Goal: Task Accomplishment & Management: Manage account settings

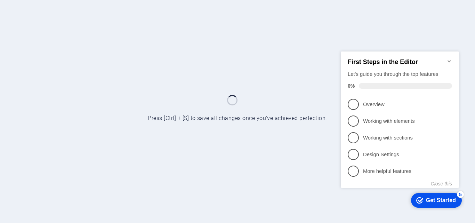
click at [448, 58] on icon "Minimize checklist" at bounding box center [449, 61] width 6 height 6
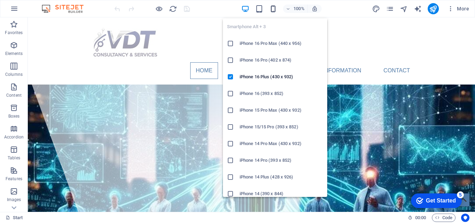
click at [273, 8] on icon "button" at bounding box center [273, 9] width 8 height 8
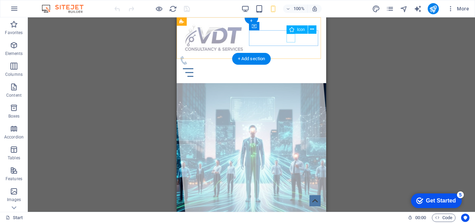
click at [291, 56] on figure at bounding box center [248, 60] width 138 height 9
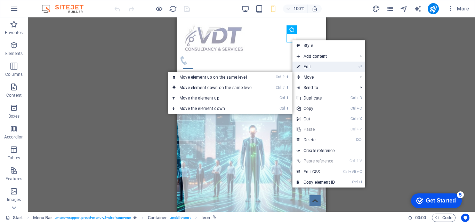
click at [307, 64] on link "⏎ Edit" at bounding box center [315, 66] width 47 height 10
select select "xMidYMid"
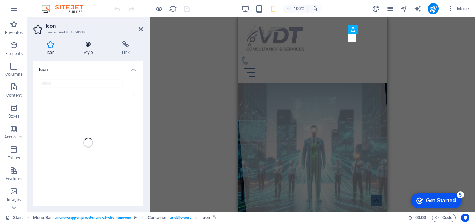
click at [87, 44] on icon at bounding box center [88, 44] width 35 height 7
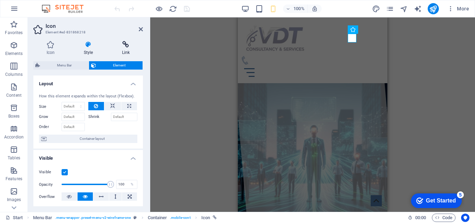
click at [122, 43] on icon at bounding box center [126, 44] width 34 height 7
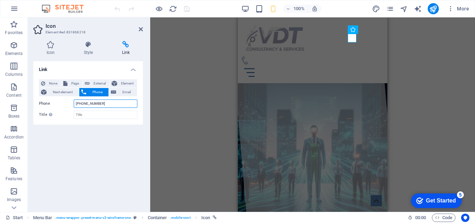
drag, startPoint x: 104, startPoint y: 102, endPoint x: 78, endPoint y: 100, distance: 25.5
click at [78, 100] on input "[PHONE_NUMBER]" at bounding box center [106, 103] width 64 height 8
click at [93, 144] on div "Link None Page External Element Next element Phone Email Page Start Subpage Leg…" at bounding box center [87, 133] width 109 height 145
click at [81, 103] on input "[PHONE_NUMBER]" at bounding box center [106, 103] width 64 height 8
drag, startPoint x: 108, startPoint y: 103, endPoint x: 16, endPoint y: 103, distance: 91.7
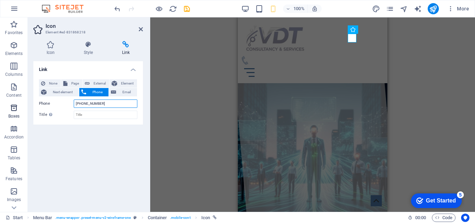
click at [16, 103] on section "Favorites Elements Columns Content Boxes Accordion Tables Features Images Slide…" at bounding box center [237, 114] width 475 height 194
click at [112, 101] on input "[PHONE_NUMBER]" at bounding box center [106, 103] width 64 height 8
type input "[PHONE_NUMBER]"
click at [433, 9] on icon "publish" at bounding box center [433, 9] width 8 height 8
